Goal: Transaction & Acquisition: Purchase product/service

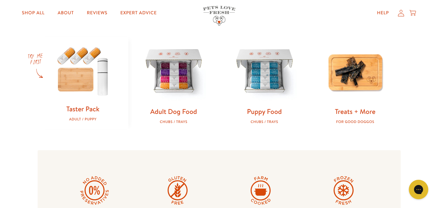
scroll to position [216, 0]
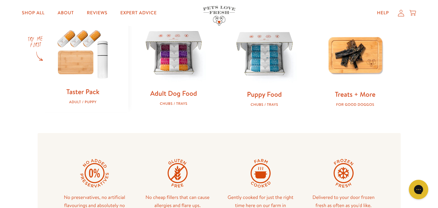
click at [176, 99] on div "Adult Dog Food Chubs / Trays" at bounding box center [174, 97] width 70 height 17
click at [176, 92] on link "Adult Dog Food" at bounding box center [173, 93] width 47 height 9
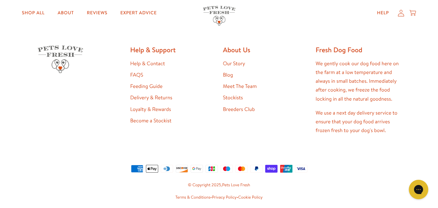
scroll to position [398, 0]
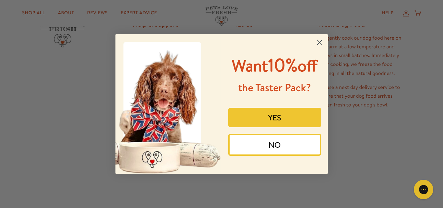
click at [320, 44] on circle "Close dialog" at bounding box center [319, 42] width 11 height 11
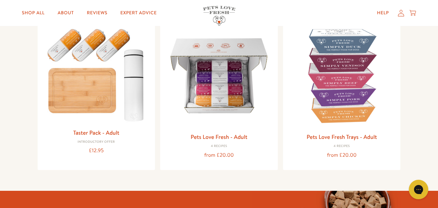
scroll to position [52, 0]
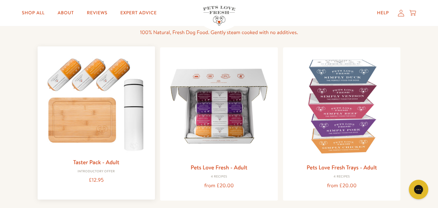
click at [101, 163] on link "Taster Pack - Adult" at bounding box center [96, 162] width 46 height 8
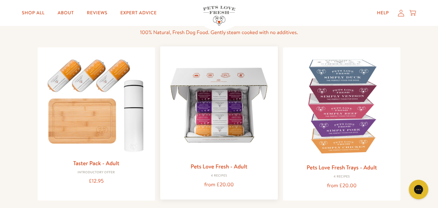
click at [223, 111] on img at bounding box center [218, 105] width 107 height 107
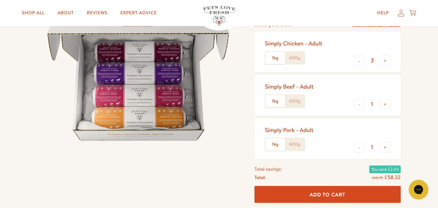
scroll to position [69, 0]
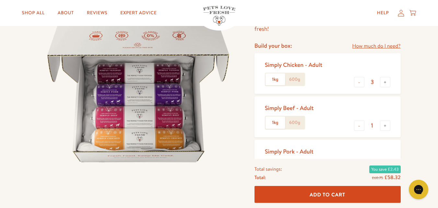
click at [276, 123] on label "1kg" at bounding box center [275, 122] width 19 height 12
click at [0, 0] on input "1kg" at bounding box center [0, 0] width 0 height 0
click at [297, 124] on label "600g" at bounding box center [294, 122] width 19 height 12
click at [0, 0] on input "600g" at bounding box center [0, 0] width 0 height 0
click at [278, 127] on label "1kg" at bounding box center [275, 122] width 19 height 12
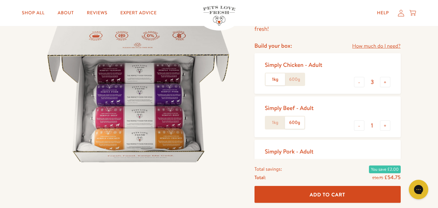
click at [0, 0] on input "1kg" at bounding box center [0, 0] width 0 height 0
